Goal: Task Accomplishment & Management: Use online tool/utility

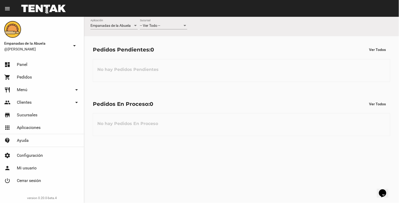
click at [185, 26] on div at bounding box center [185, 25] width 3 height 1
click at [180, 47] on span "Lomas de Zamora" at bounding box center [163, 47] width 47 height 11
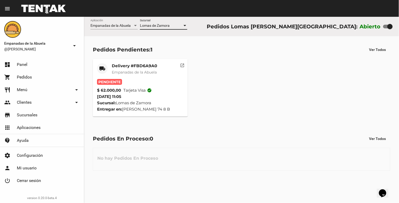
click at [142, 69] on div "Delivery #FBD6A9A0 Empanadas de la Abuela" at bounding box center [134, 71] width 45 height 16
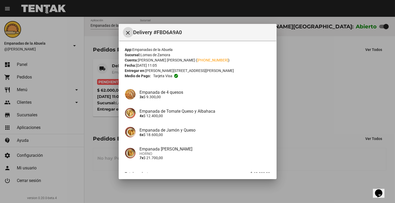
scroll to position [33, 0]
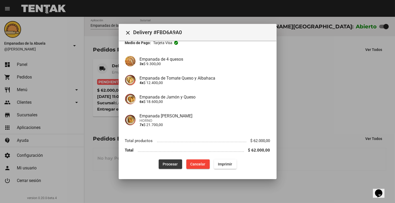
click at [172, 161] on button "Procesar" at bounding box center [170, 164] width 23 height 9
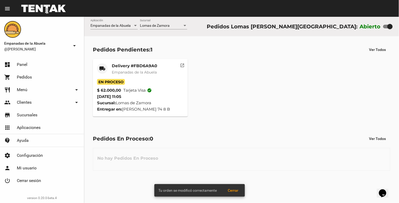
click at [143, 73] on span "Empanadas de la Abuela" at bounding box center [134, 72] width 45 height 5
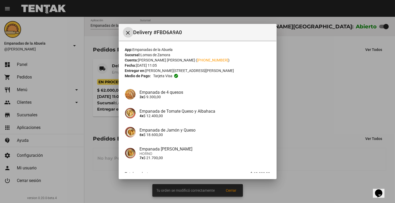
scroll to position [33, 0]
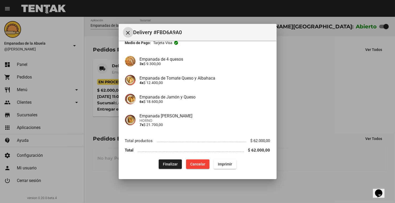
click at [225, 166] on button "Imprimir" at bounding box center [225, 164] width 23 height 9
click at [129, 32] on mat-icon "close" at bounding box center [128, 33] width 6 height 6
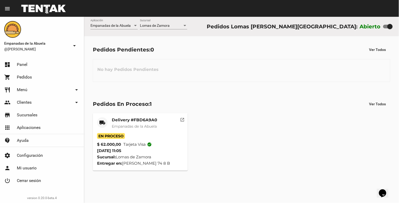
click at [143, 130] on div "Delivery #FBD6A9A0 Empanadas de la Abuela" at bounding box center [134, 126] width 45 height 16
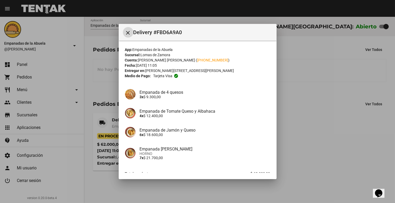
scroll to position [33, 0]
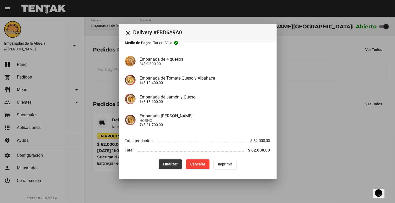
click at [170, 164] on span "Finalizar" at bounding box center [170, 164] width 15 height 4
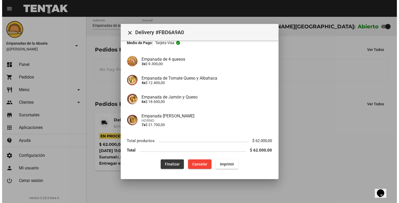
scroll to position [0, 0]
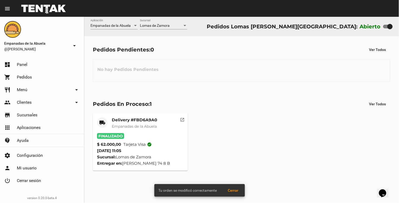
click at [185, 28] on div "Lomas de Zamora Sucursal" at bounding box center [163, 24] width 47 height 10
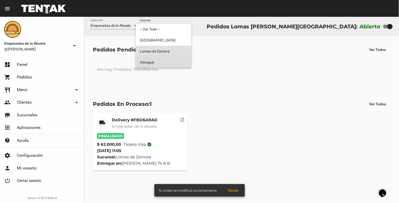
click at [153, 64] on span "Adrogué" at bounding box center [163, 62] width 47 height 11
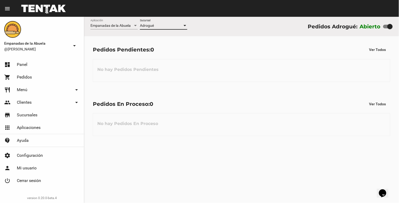
click at [183, 27] on div at bounding box center [185, 26] width 5 height 4
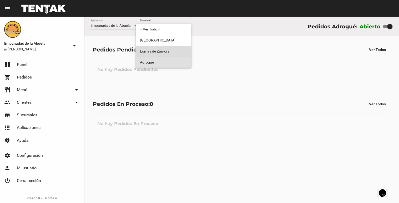
click at [166, 50] on span "Lomas de Zamora" at bounding box center [163, 51] width 47 height 11
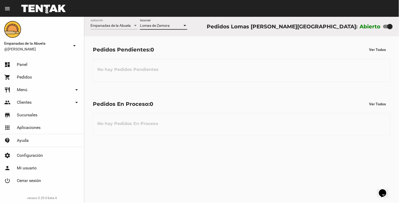
click at [185, 27] on div at bounding box center [185, 26] width 5 height 4
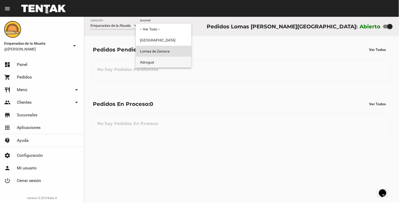
click at [180, 60] on span "Adrogué" at bounding box center [163, 62] width 47 height 11
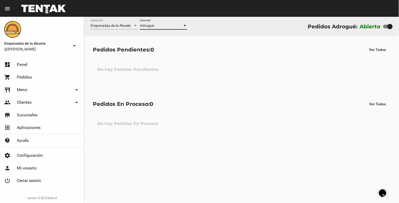
click at [188, 25] on div "Empanadas de la Abuela Aplicación Adrogué Sucursal Pedidos Adrogué: Abierto" at bounding box center [241, 26] width 315 height 19
click at [186, 23] on div "Adrogué Sucursal" at bounding box center [163, 24] width 47 height 10
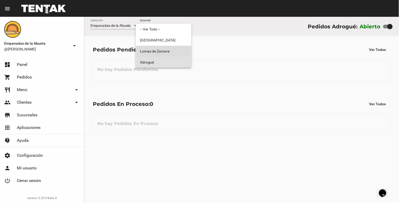
click at [183, 49] on span "Lomas de Zamora" at bounding box center [163, 51] width 47 height 11
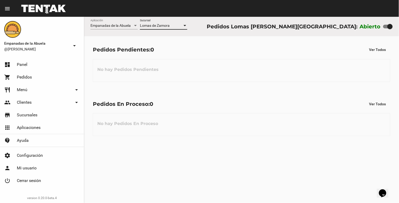
click at [185, 28] on div "Lomas de Zamora Sucursal" at bounding box center [163, 24] width 47 height 10
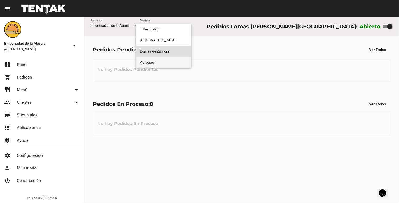
click at [177, 60] on span "Adrogué" at bounding box center [163, 62] width 47 height 11
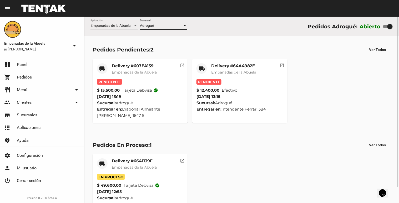
click at [184, 24] on div at bounding box center [185, 26] width 5 height 4
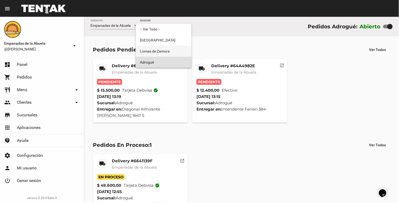
click at [174, 52] on span "Lomas de Zamora" at bounding box center [163, 51] width 47 height 11
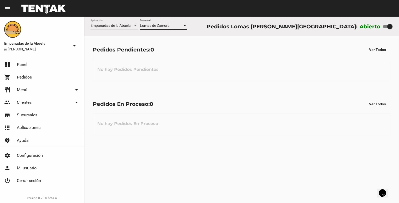
click at [184, 27] on div at bounding box center [185, 26] width 5 height 4
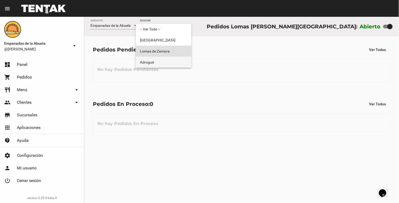
click at [179, 60] on span "Adrogué" at bounding box center [163, 62] width 47 height 11
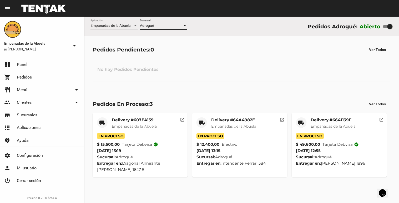
click at [185, 27] on div at bounding box center [185, 26] width 5 height 4
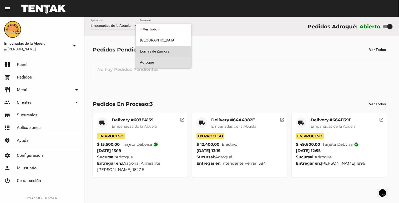
click at [179, 50] on span "Lomas de Zamora" at bounding box center [163, 51] width 47 height 11
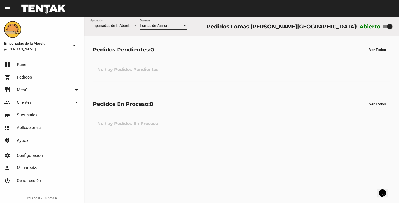
click at [184, 24] on div at bounding box center [185, 26] width 5 height 4
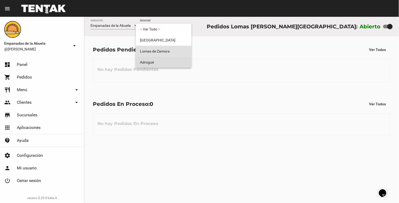
click at [181, 64] on span "Adrogué" at bounding box center [163, 62] width 47 height 11
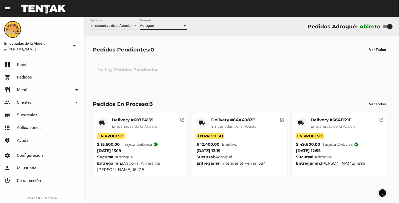
click at [184, 24] on div at bounding box center [185, 26] width 5 height 4
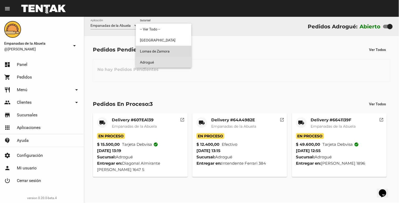
click at [191, 49] on mat-option "Lomas de Zamora" at bounding box center [164, 51] width 56 height 11
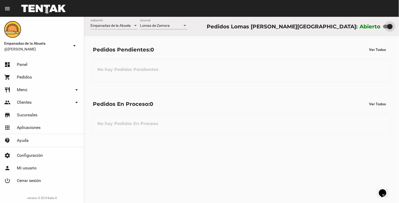
click at [392, 25] on div at bounding box center [389, 26] width 5 height 5
click at [386, 28] on input "checkbox" at bounding box center [386, 28] width 0 height 0
checkbox input "false"
